Goal: Communication & Community: Participate in discussion

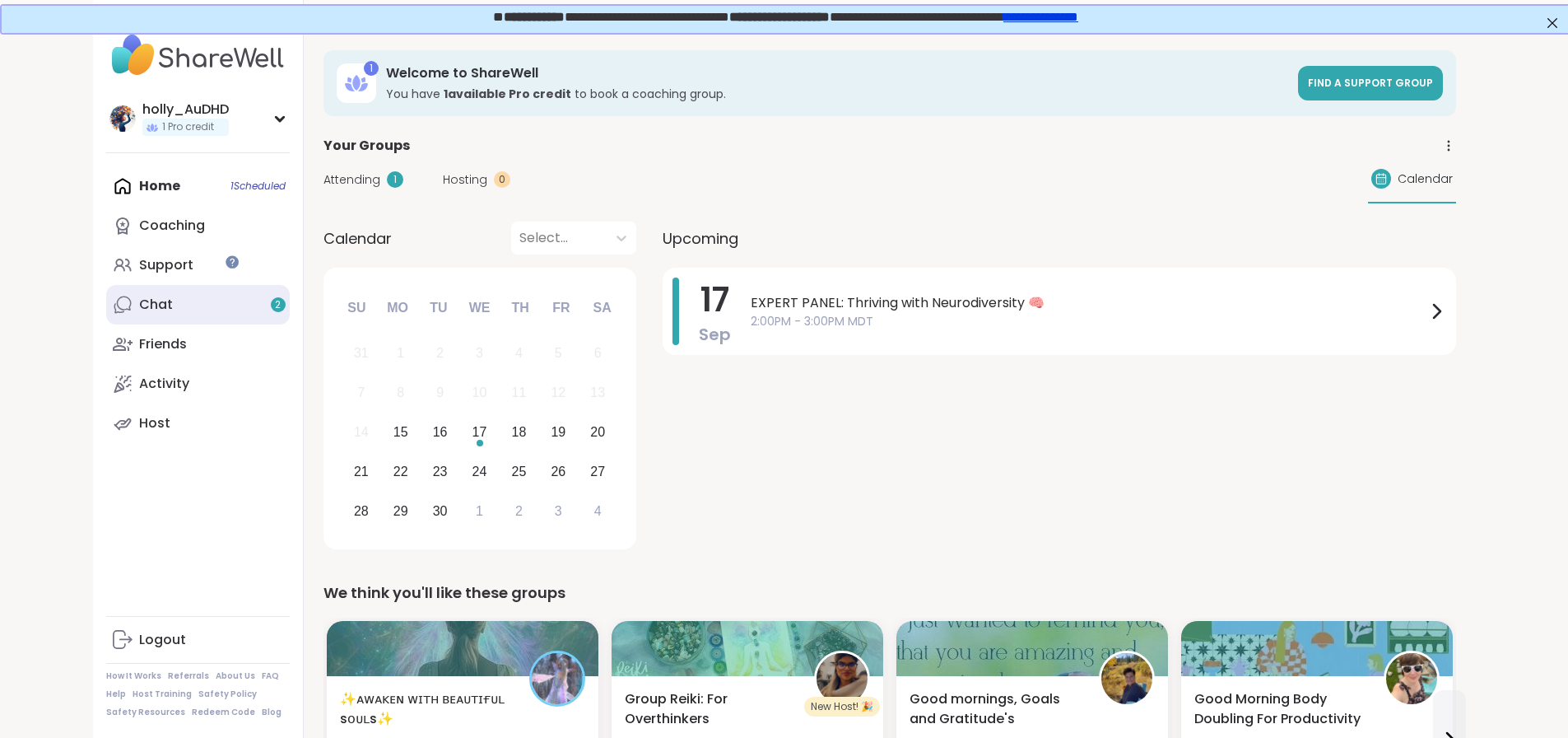
click at [189, 325] on link "Chat 2" at bounding box center [198, 305] width 184 height 40
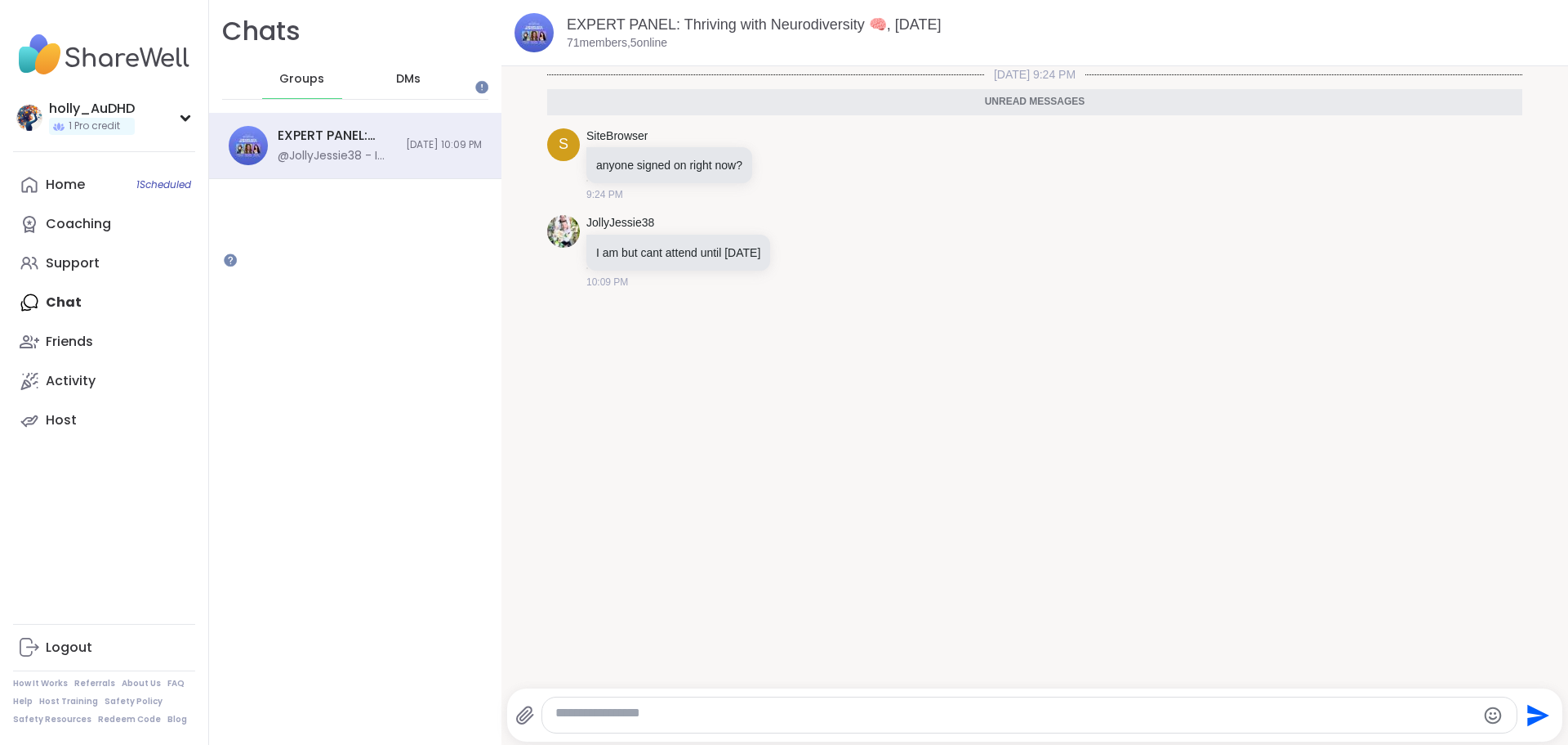
click at [421, 87] on span "DMs" at bounding box center [408, 79] width 25 height 16
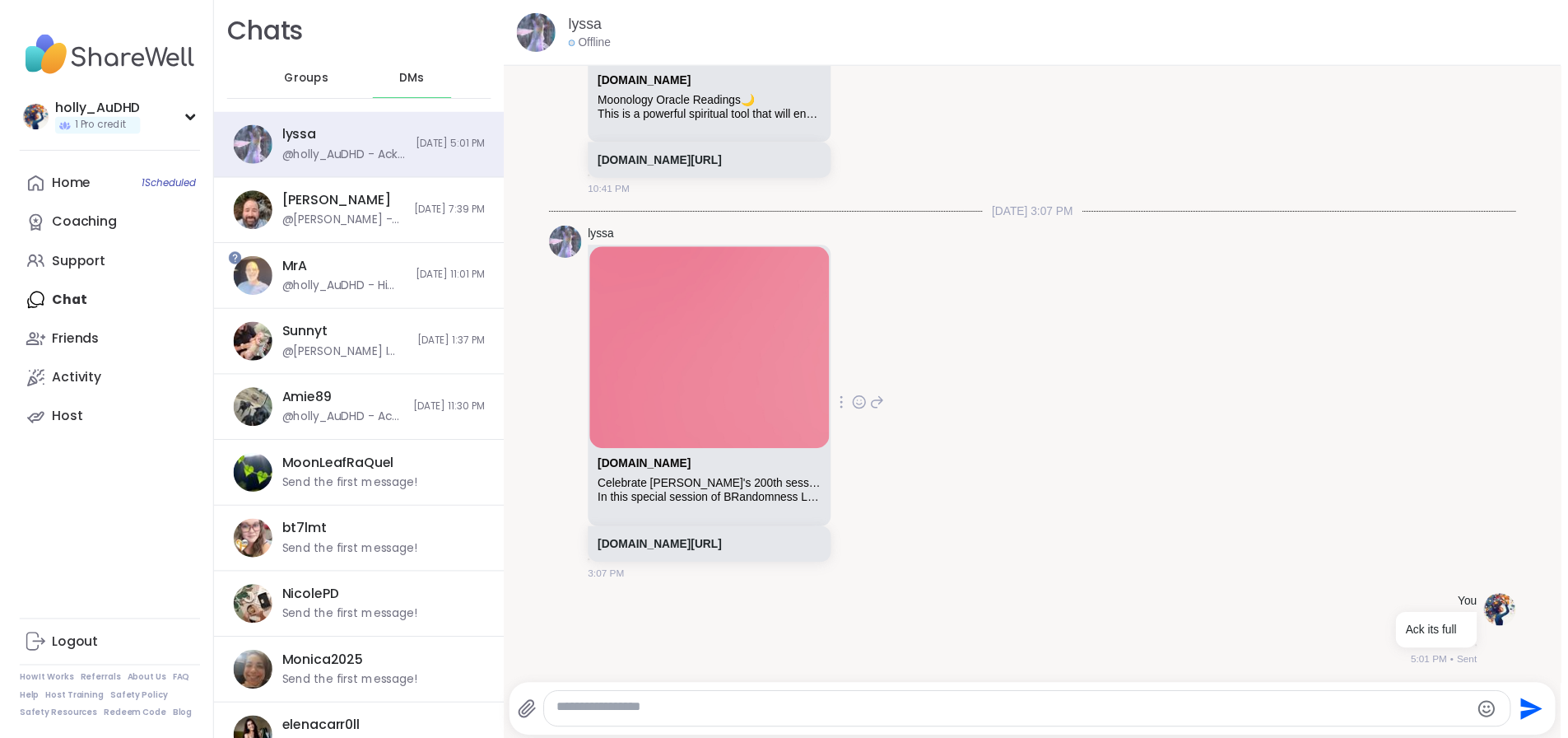
scroll to position [3200, 0]
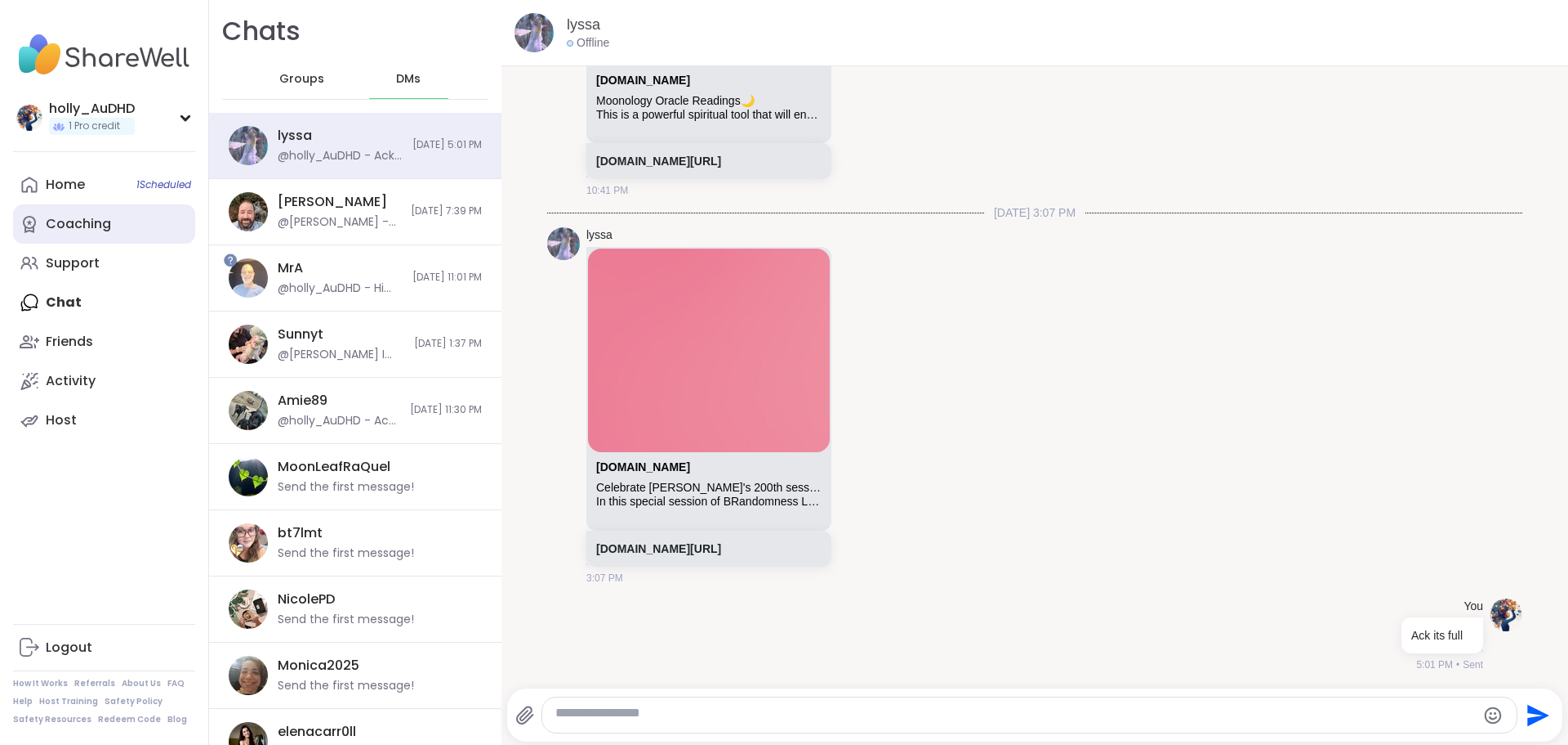
click at [141, 243] on link "Coaching" at bounding box center [104, 224] width 182 height 39
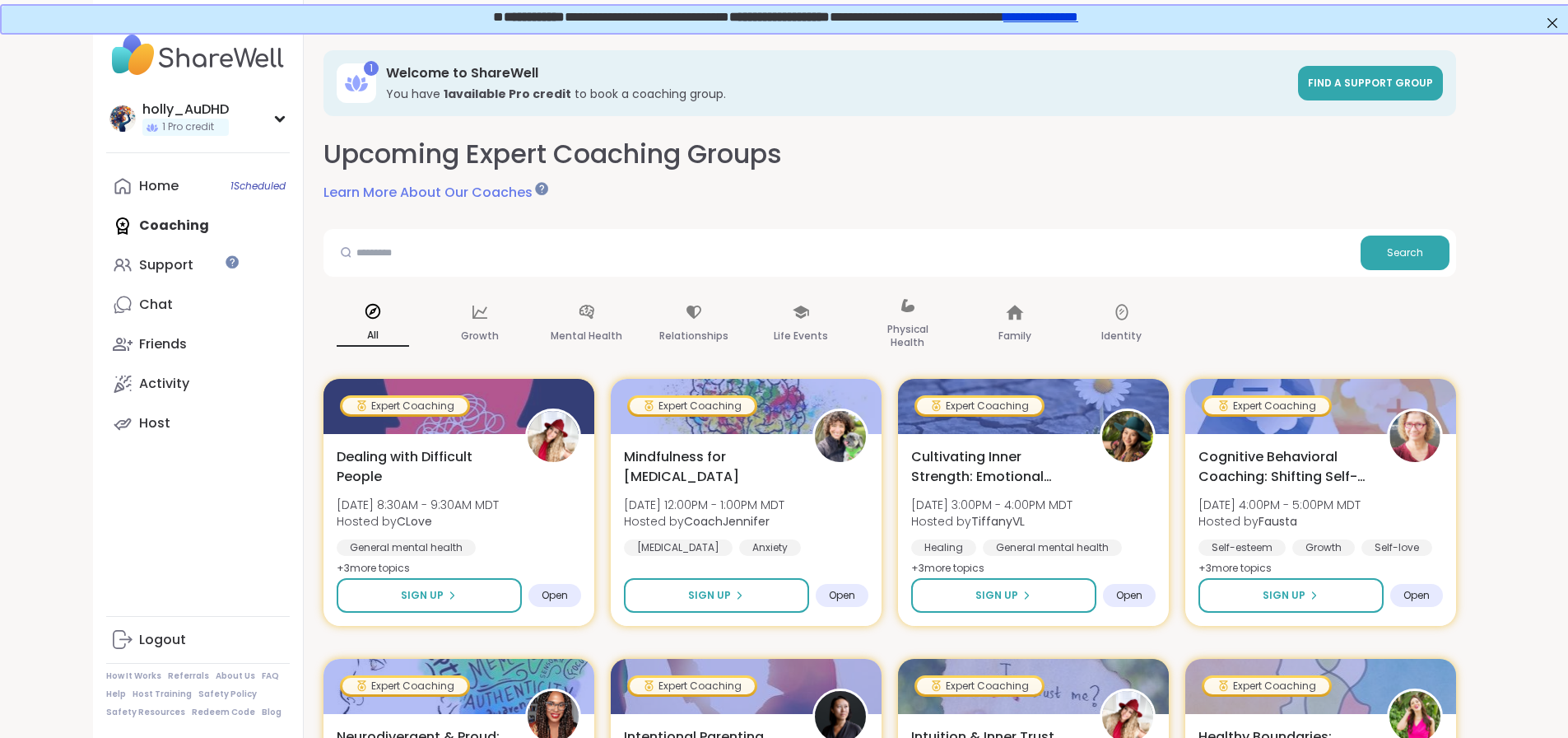
click at [473, 203] on link "Learn More About Our Coaches" at bounding box center [435, 193] width 222 height 20
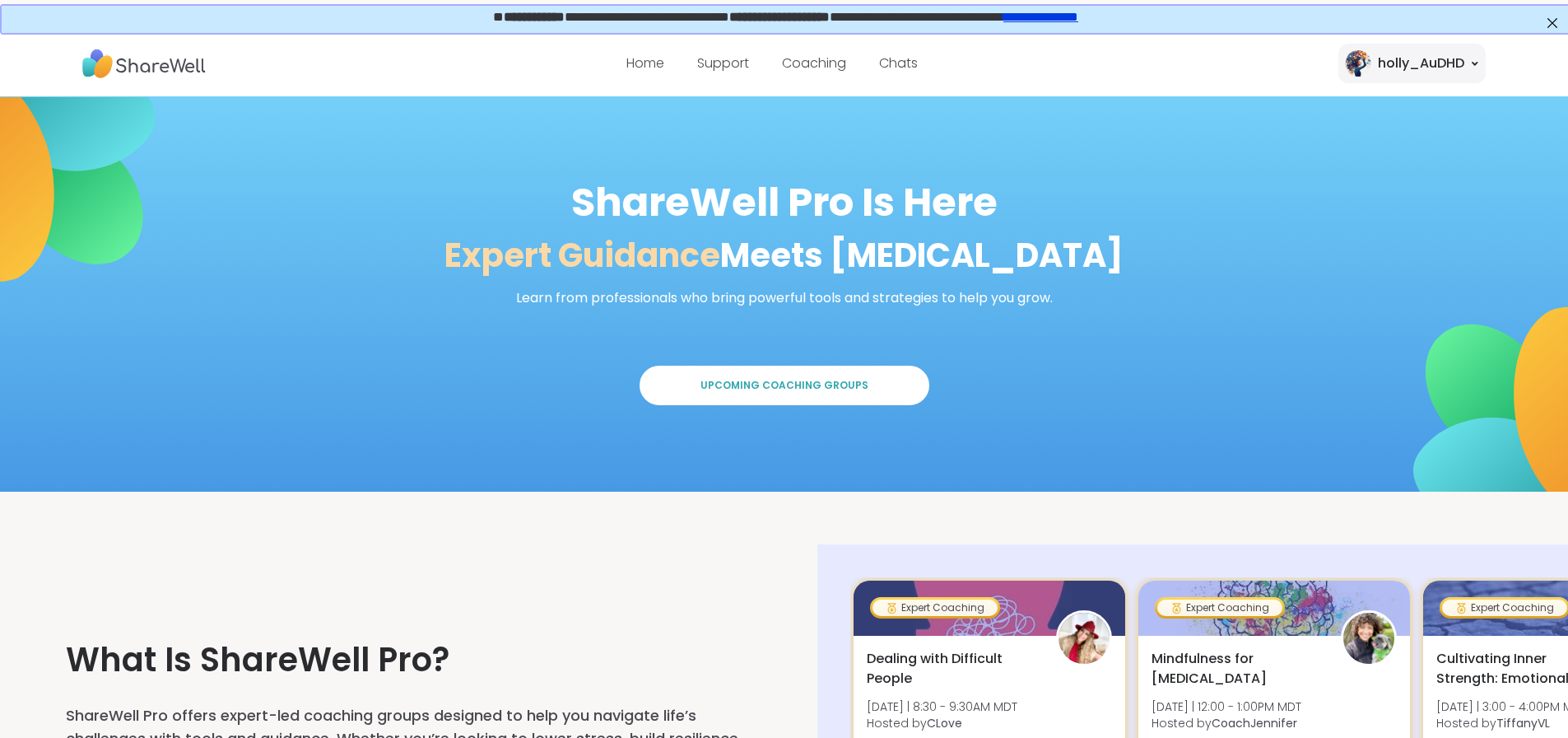
click at [1076, 11] on link "**********" at bounding box center [1039, 15] width 75 height 12
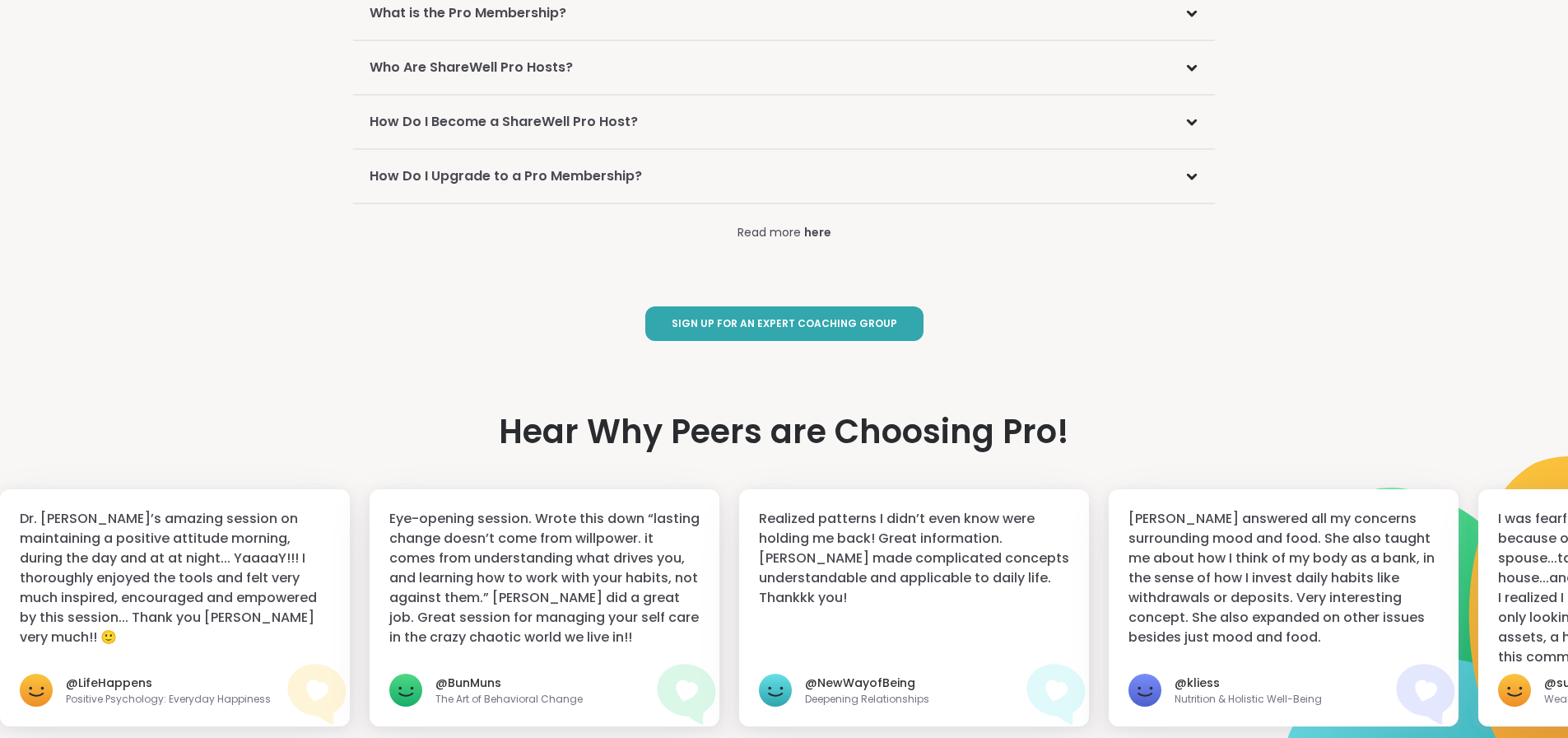
scroll to position [2551, 0]
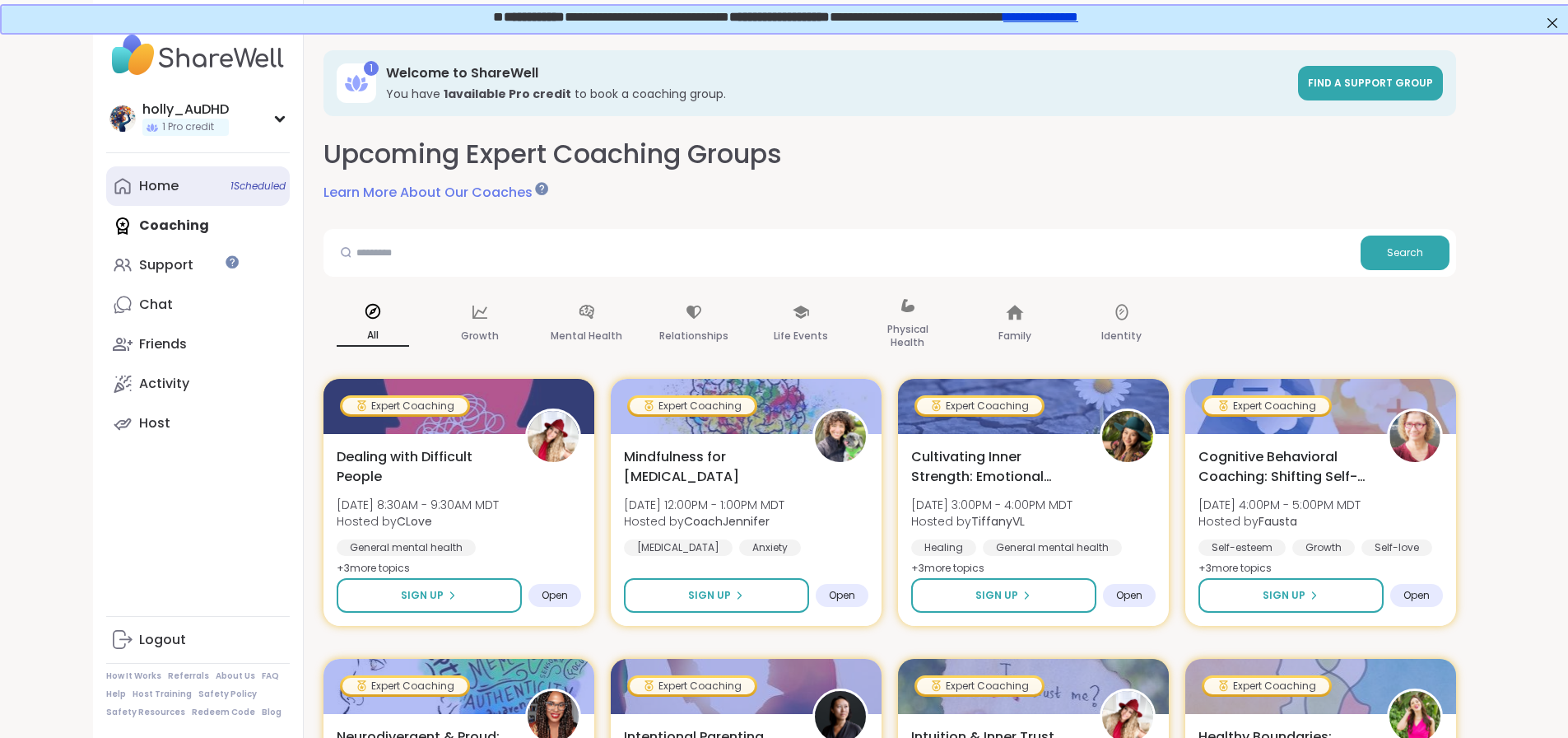
click at [139, 195] on div "Home 1 Scheduled" at bounding box center [159, 186] width 40 height 18
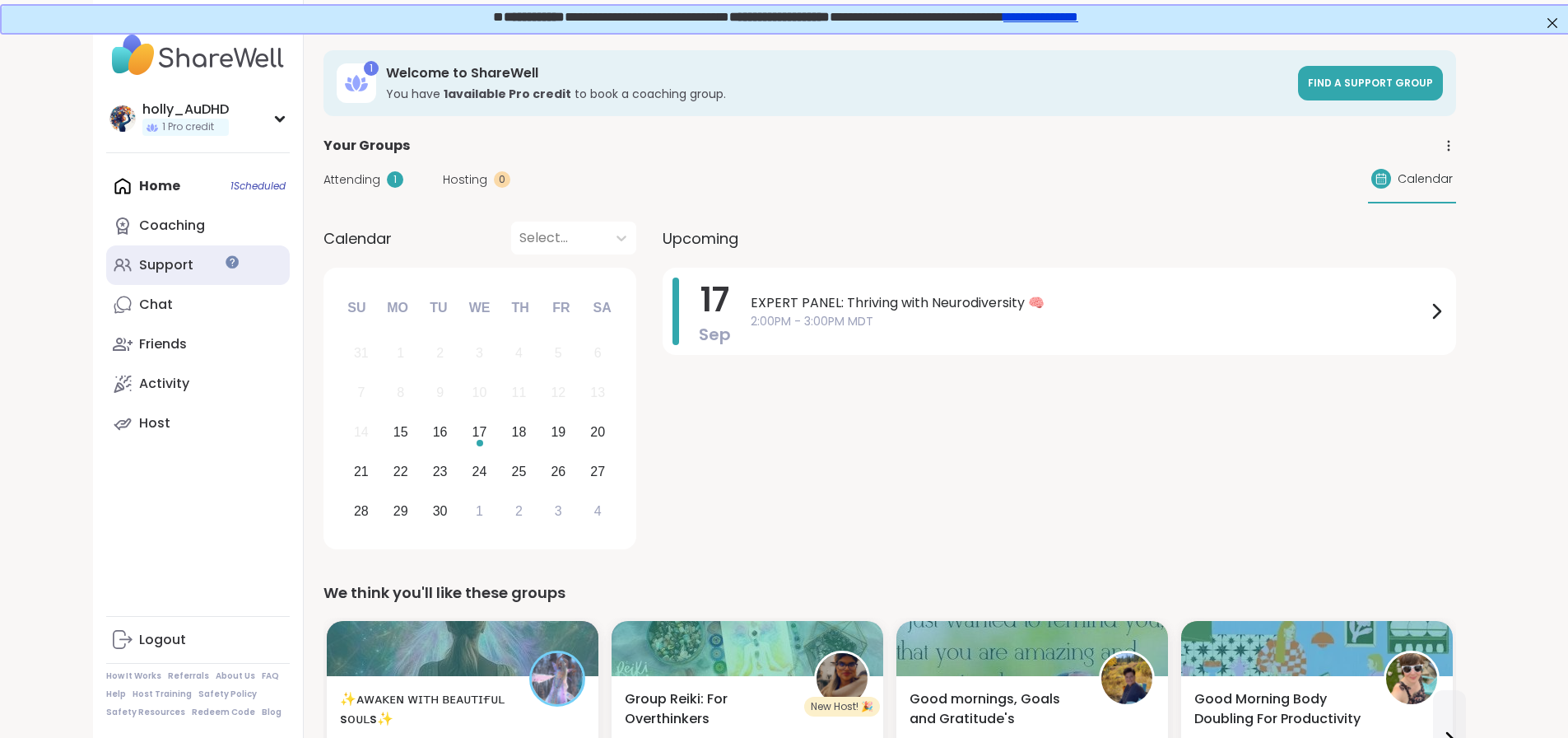
click at [139, 274] on div "Support" at bounding box center [166, 265] width 55 height 18
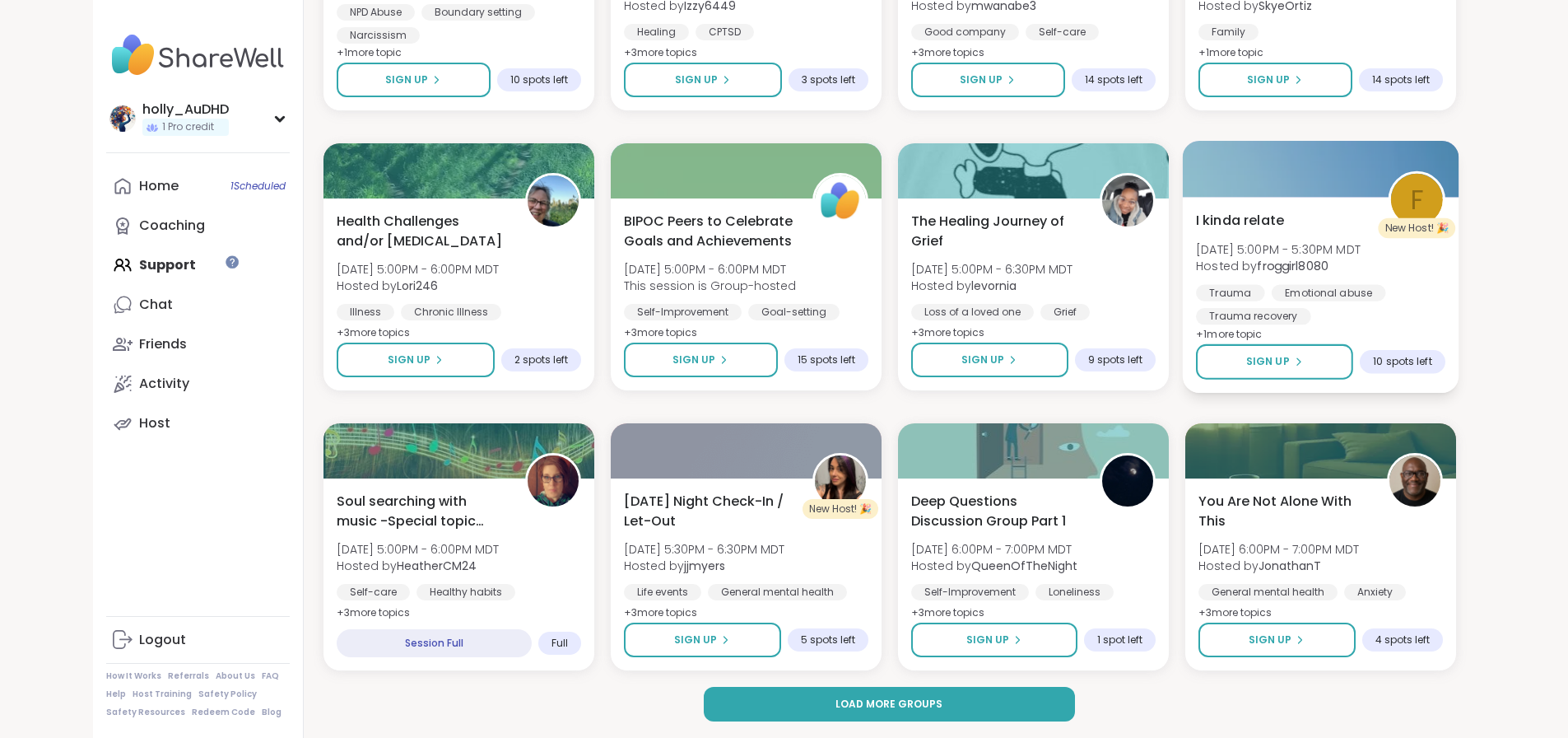
scroll to position [2290, 0]
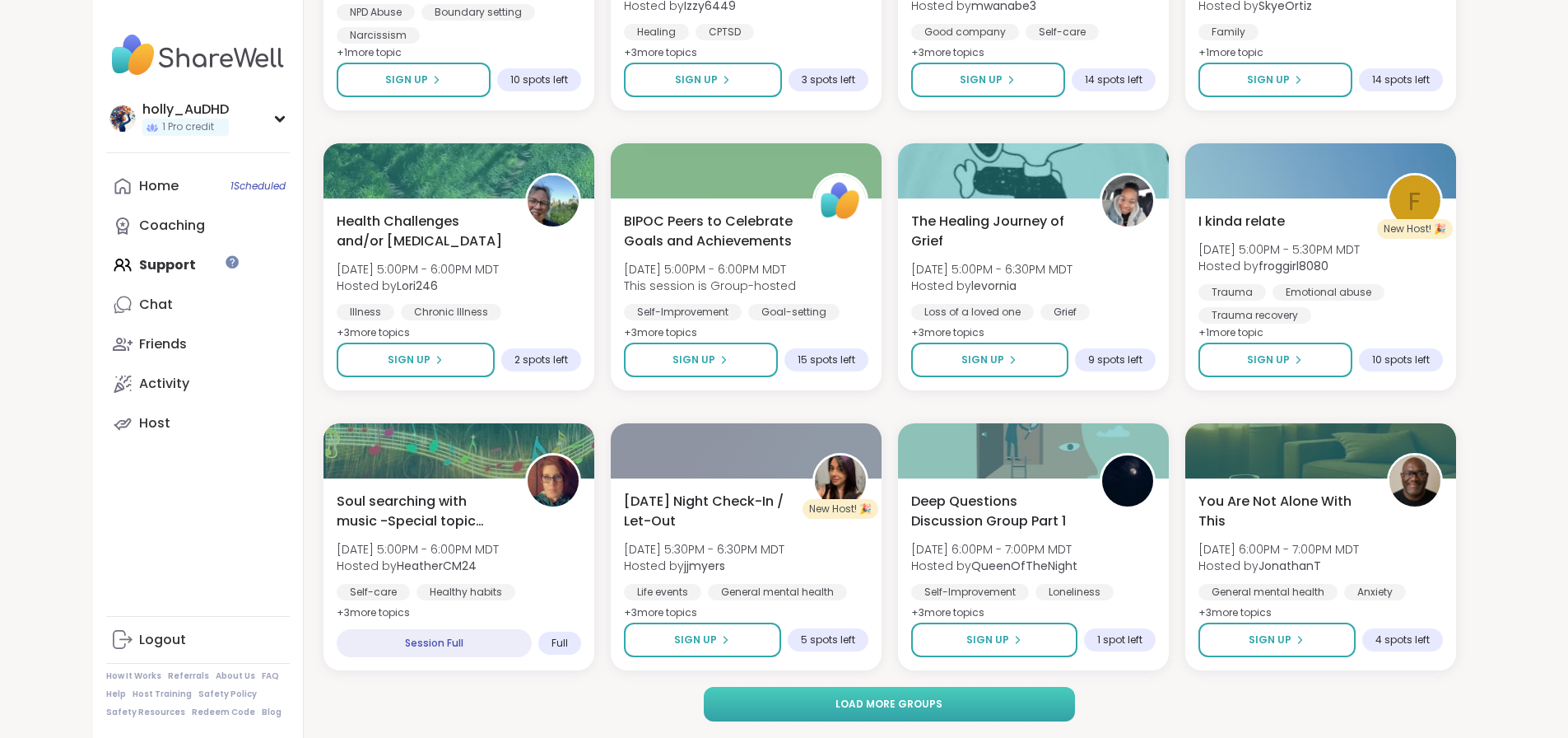
click at [834, 703] on button "Load more groups" at bounding box center [889, 704] width 371 height 35
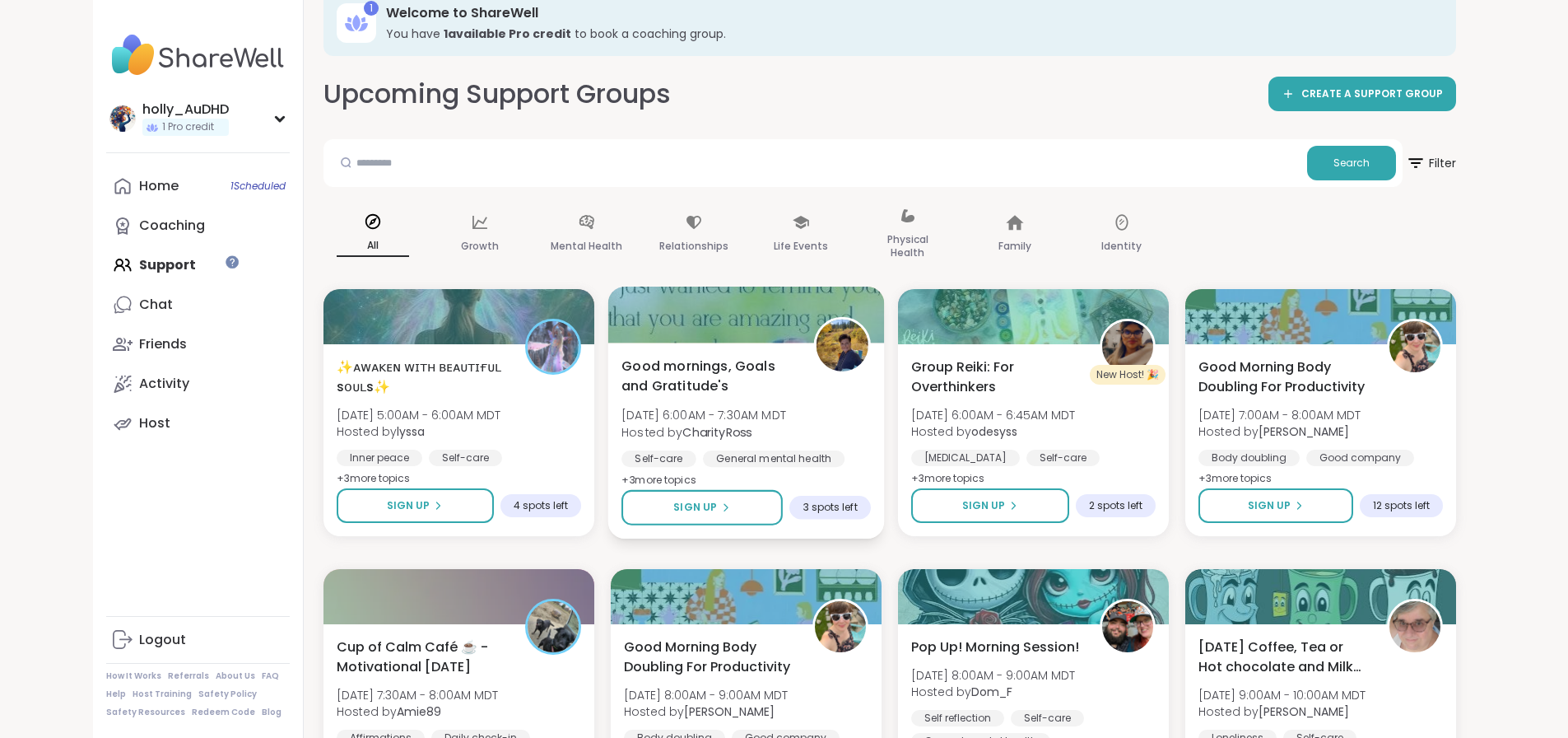
scroll to position [0, 0]
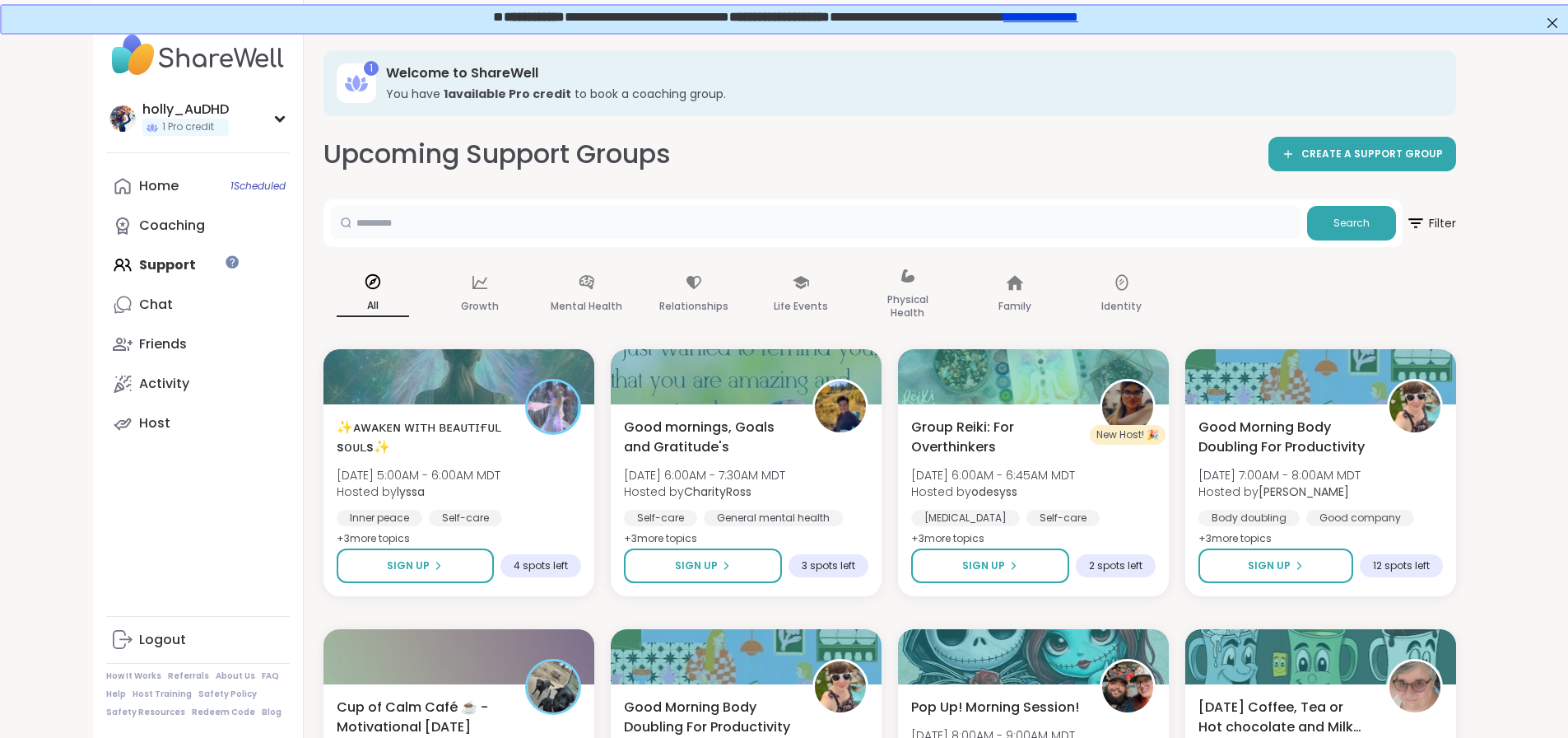
click at [500, 239] on input "text" at bounding box center [815, 223] width 970 height 33
type input "*****"
click at [1369, 230] on span "Search" at bounding box center [1351, 223] width 36 height 15
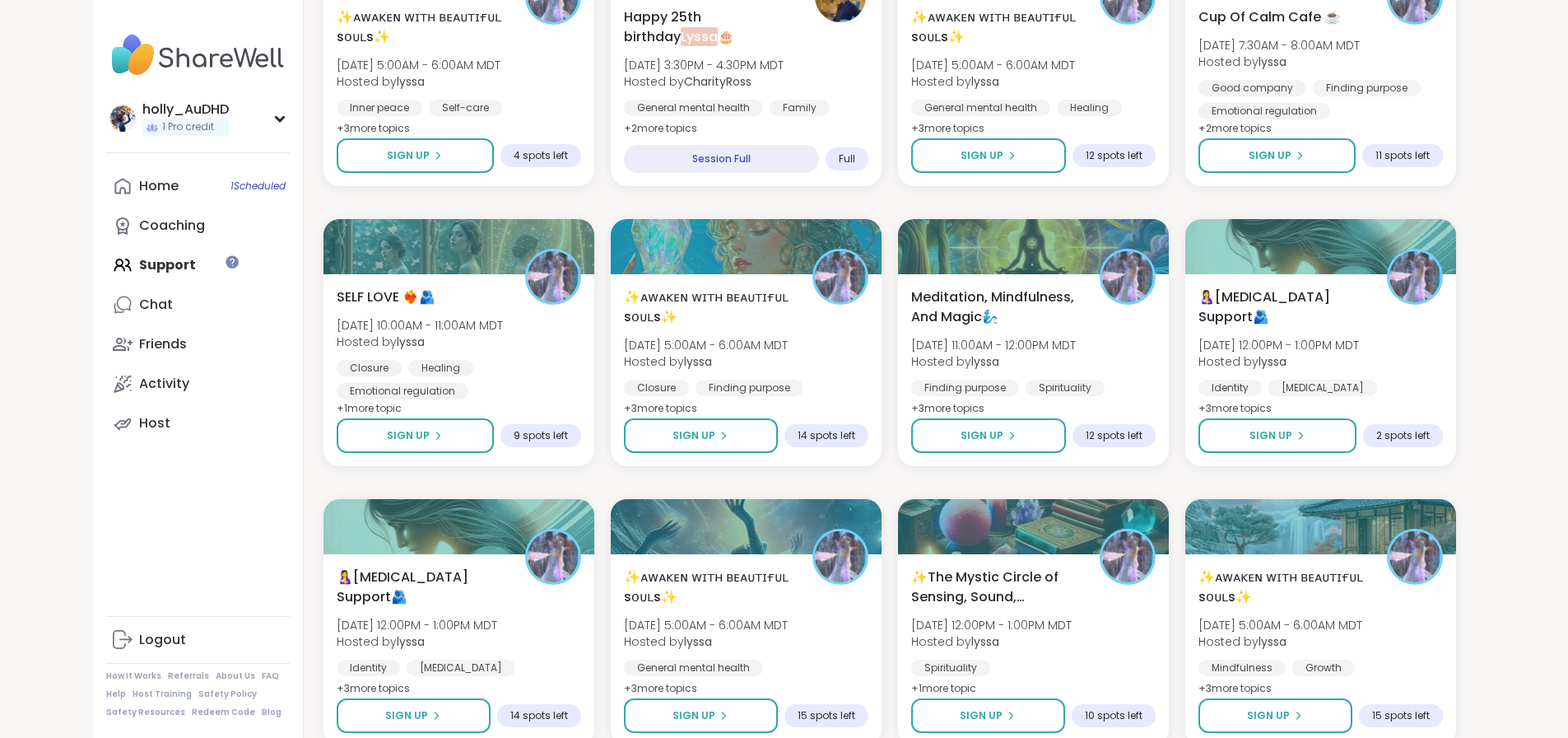
scroll to position [411, 0]
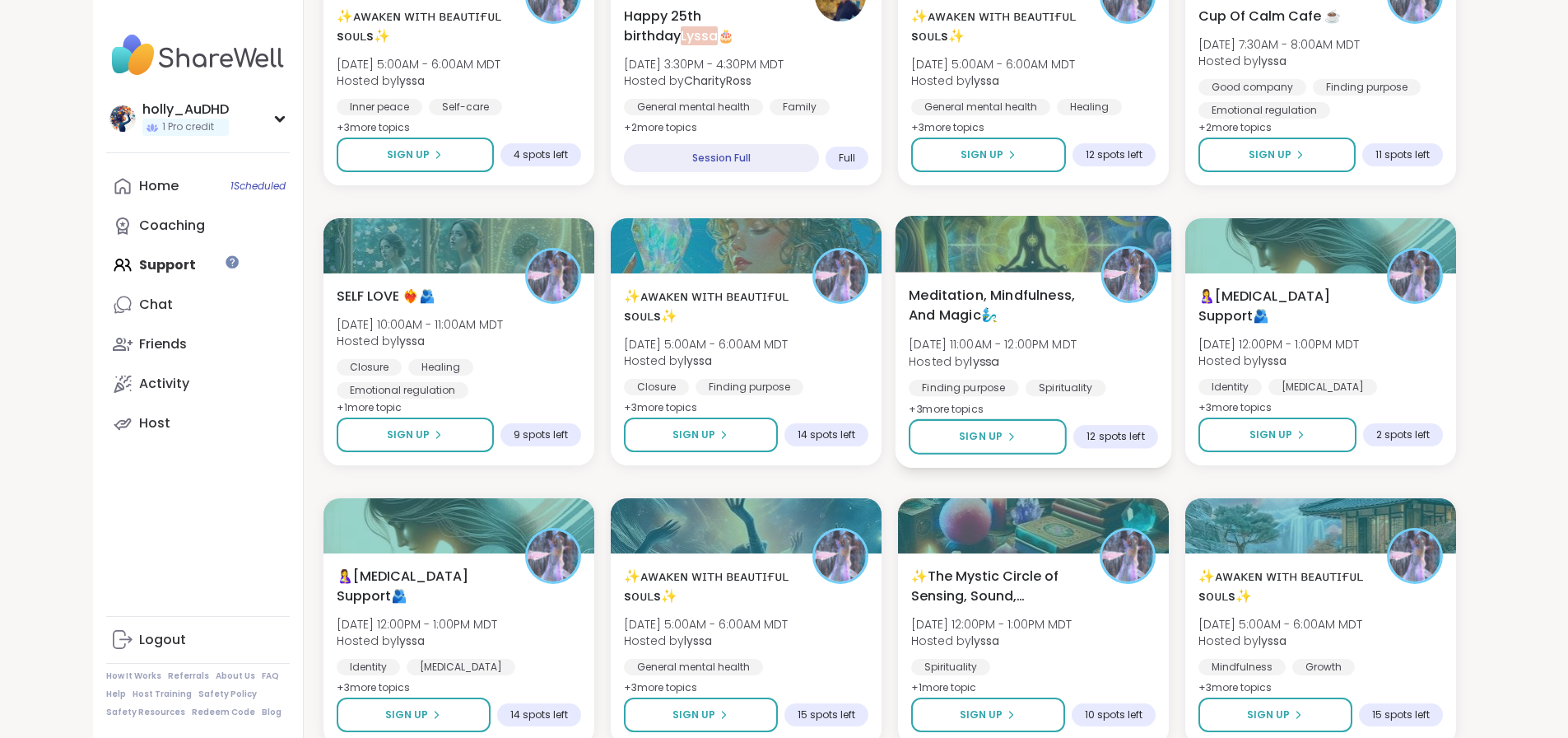
click at [1032, 326] on span "Meditation, Mindfulness, And Magic🧞‍♂️" at bounding box center [995, 305] width 174 height 41
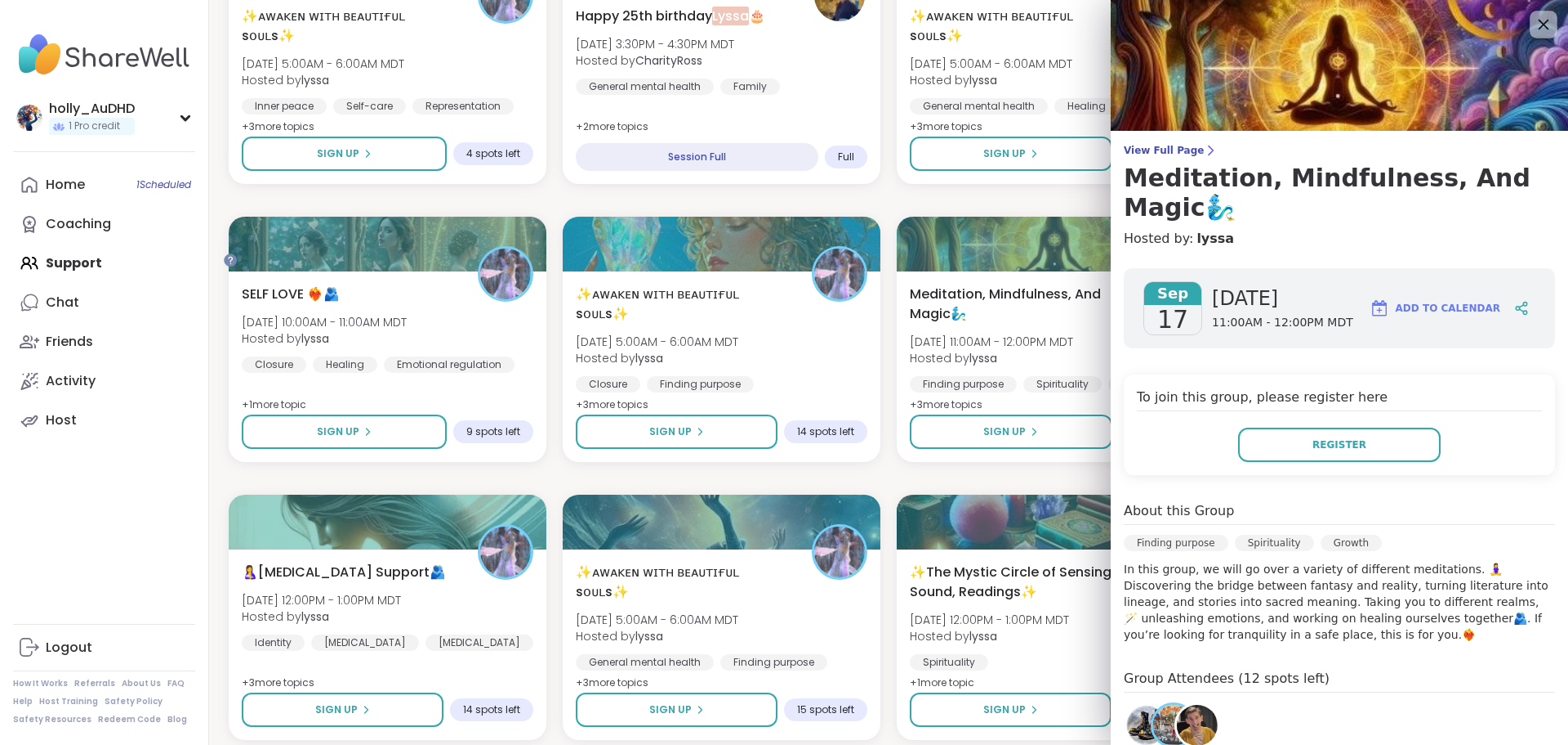
click at [1533, 24] on icon at bounding box center [1543, 24] width 21 height 21
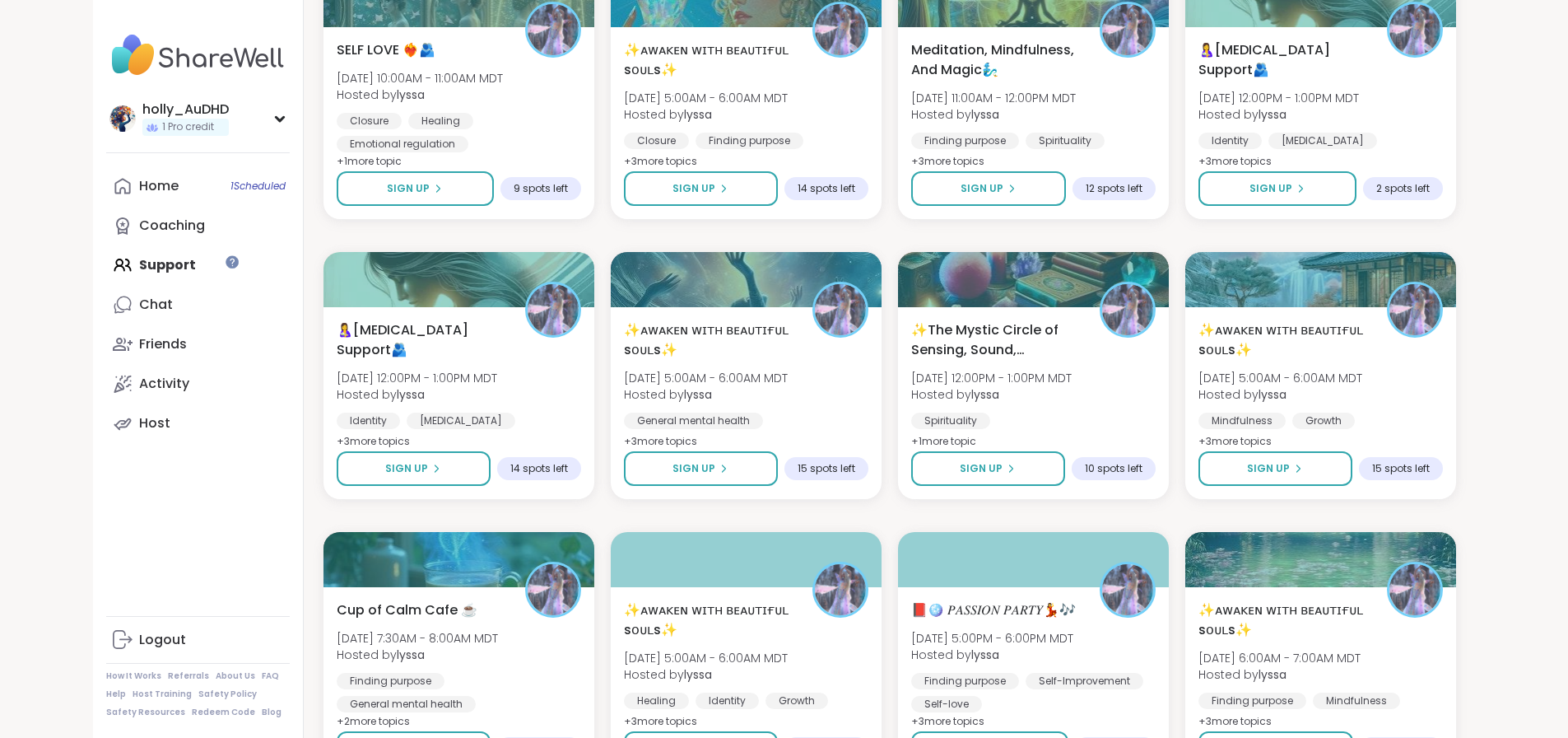
scroll to position [658, 0]
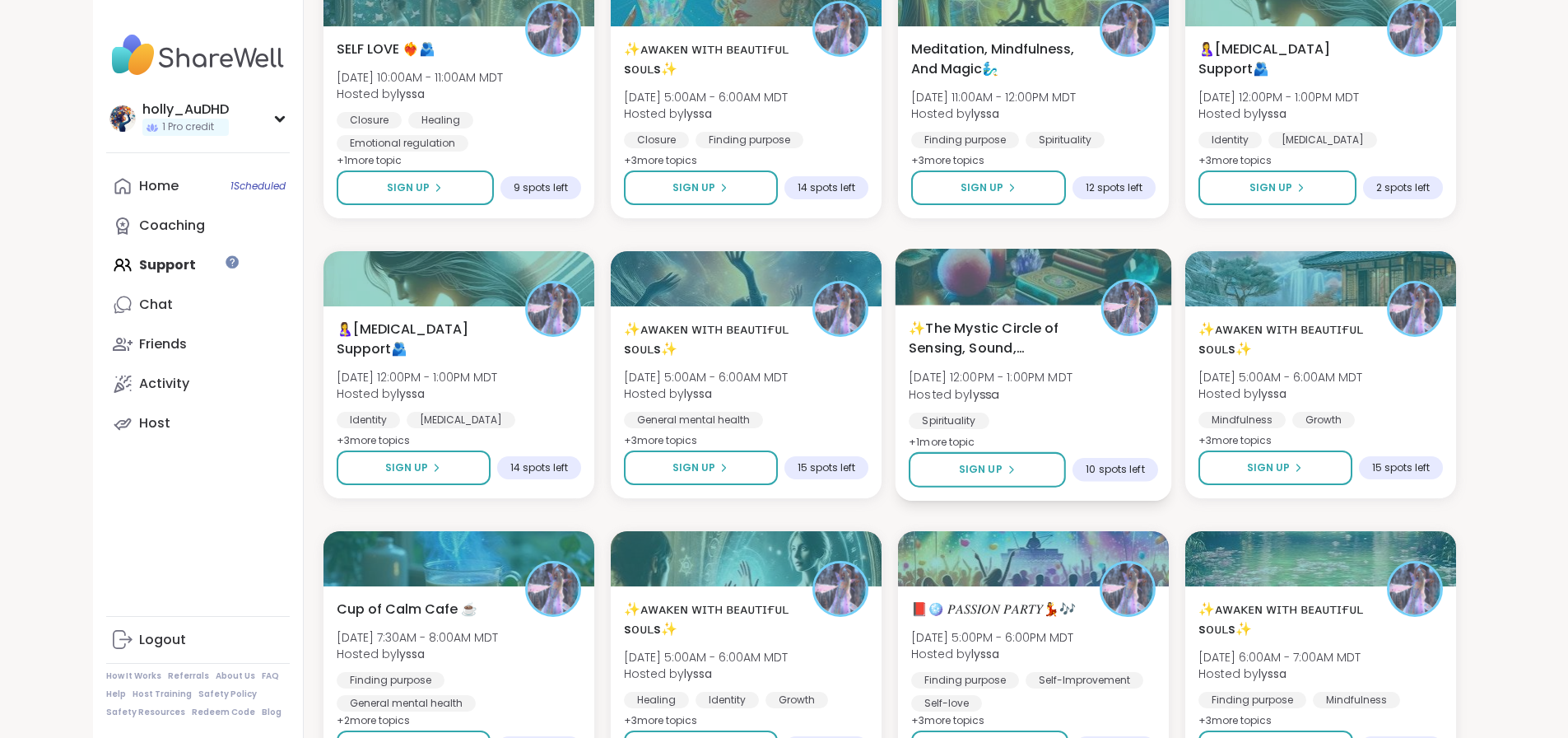
click at [1070, 358] on span "✨The Mystic Circle of Sensing, Sound, Readings✨" at bounding box center [995, 338] width 174 height 41
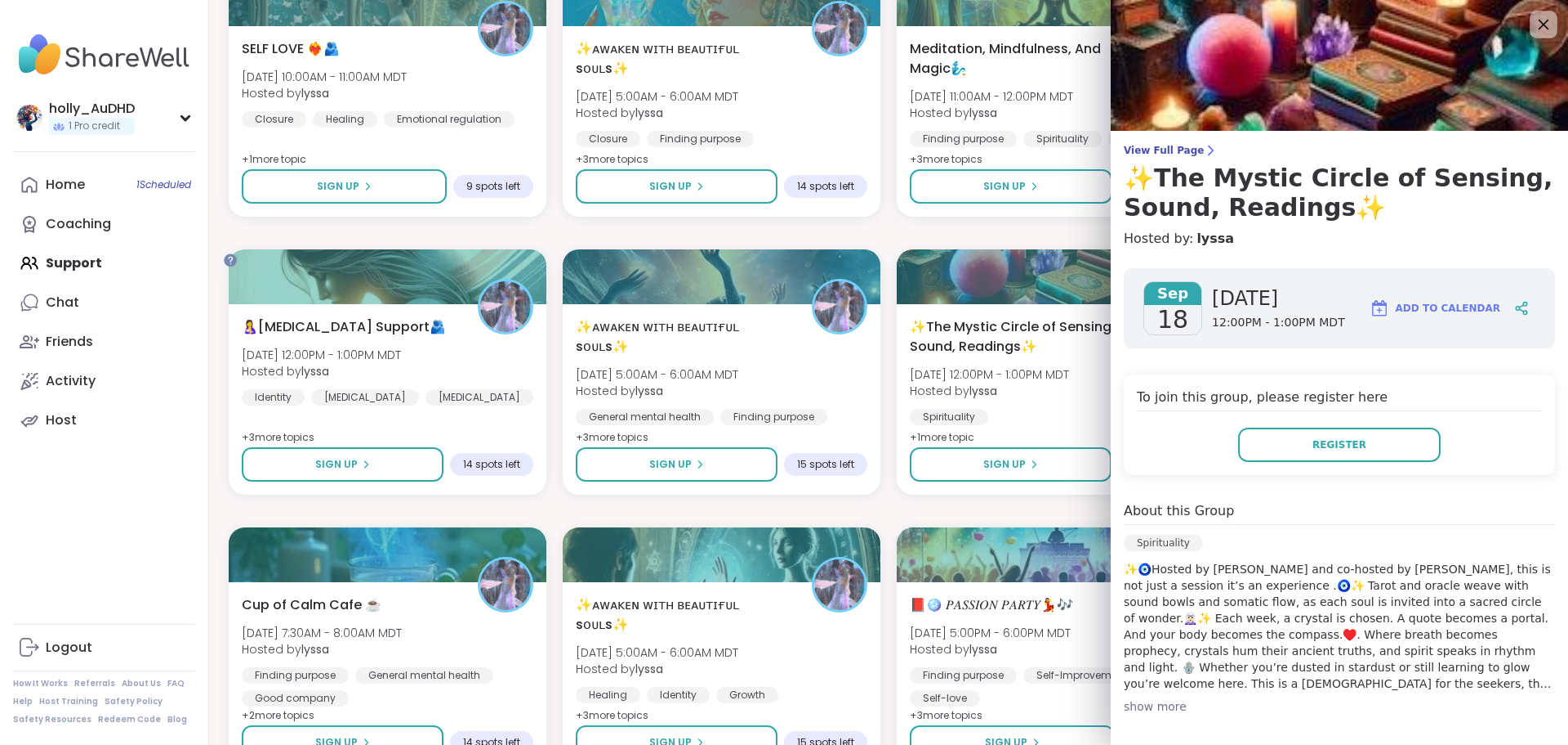
click at [1533, 23] on icon at bounding box center [1543, 24] width 21 height 21
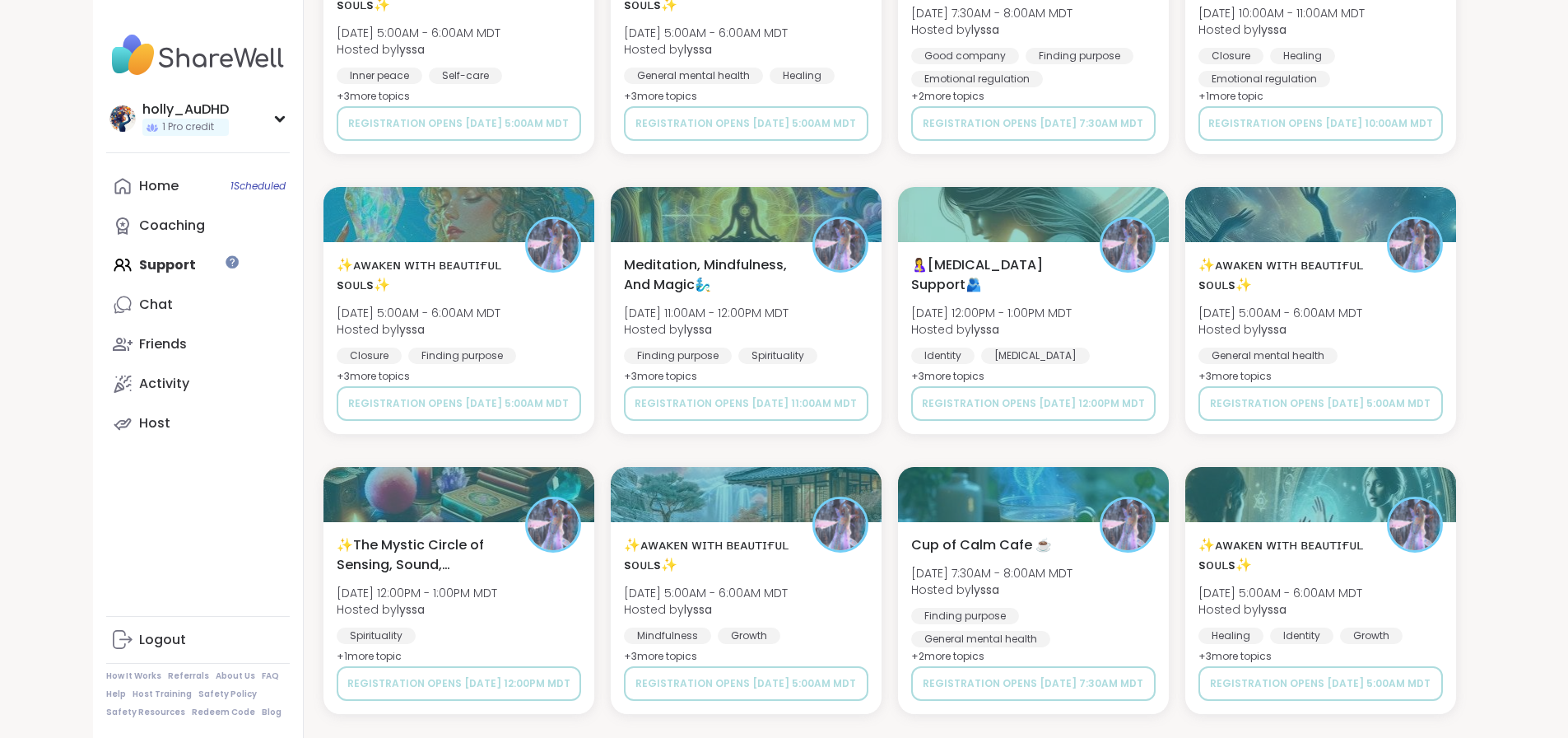
scroll to position [1563, 0]
